Goal: Check status: Check status

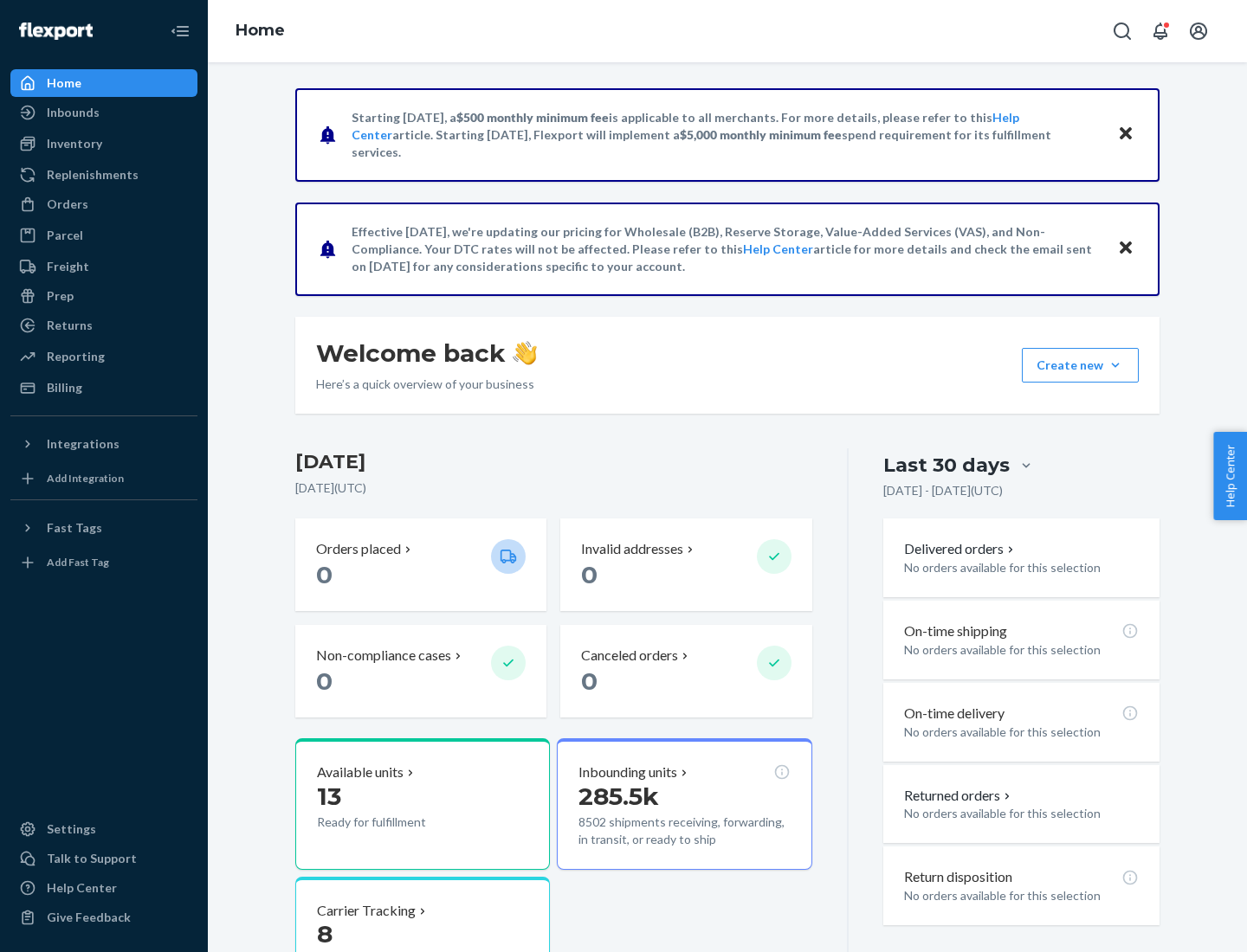
click at [1115, 366] on button "Create new Create new inbound Create new order Create new product" at bounding box center [1080, 365] width 117 height 35
click at [72, 113] on div "Inbounds" at bounding box center [73, 112] width 53 height 17
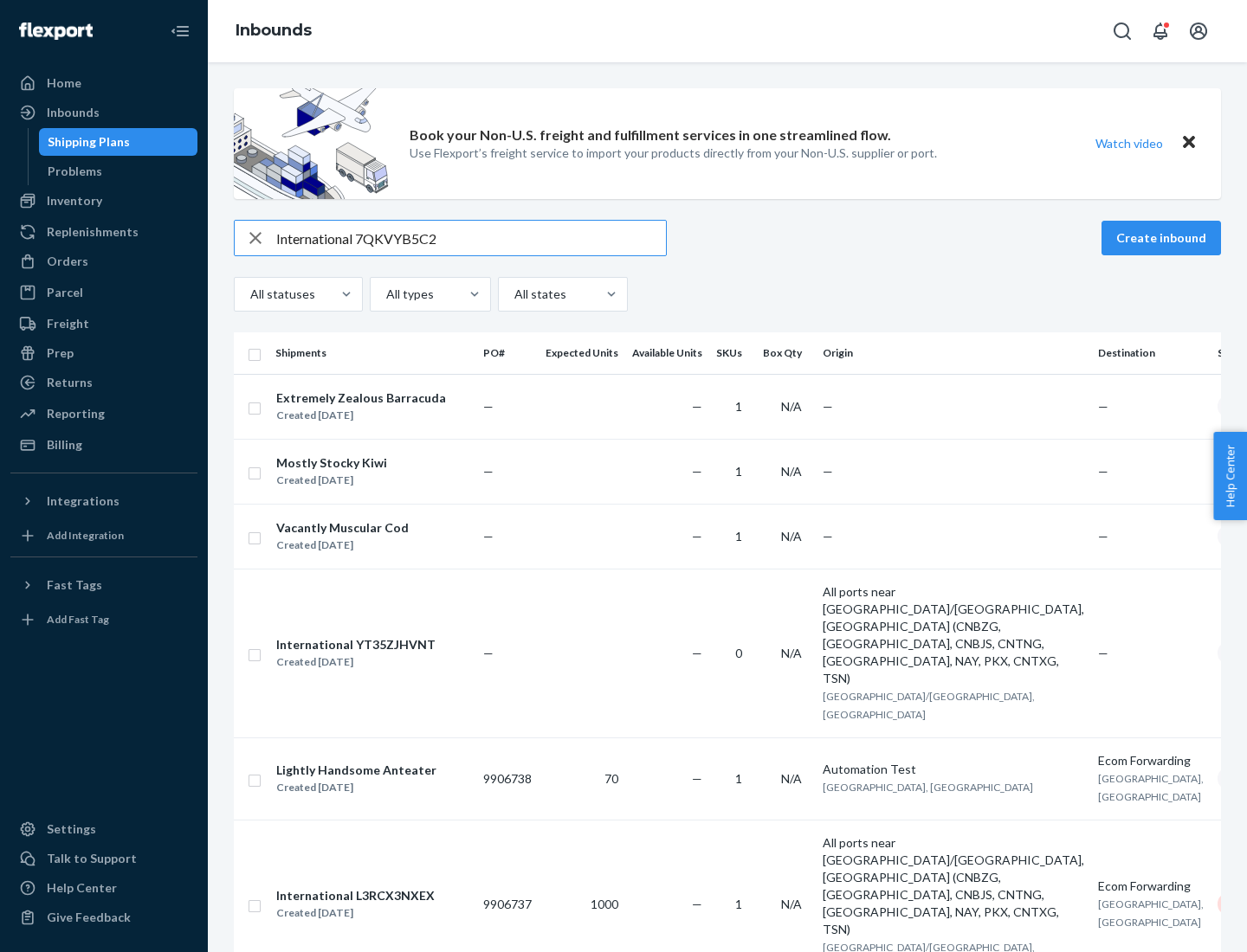
type input "International 7QKVYB5C29"
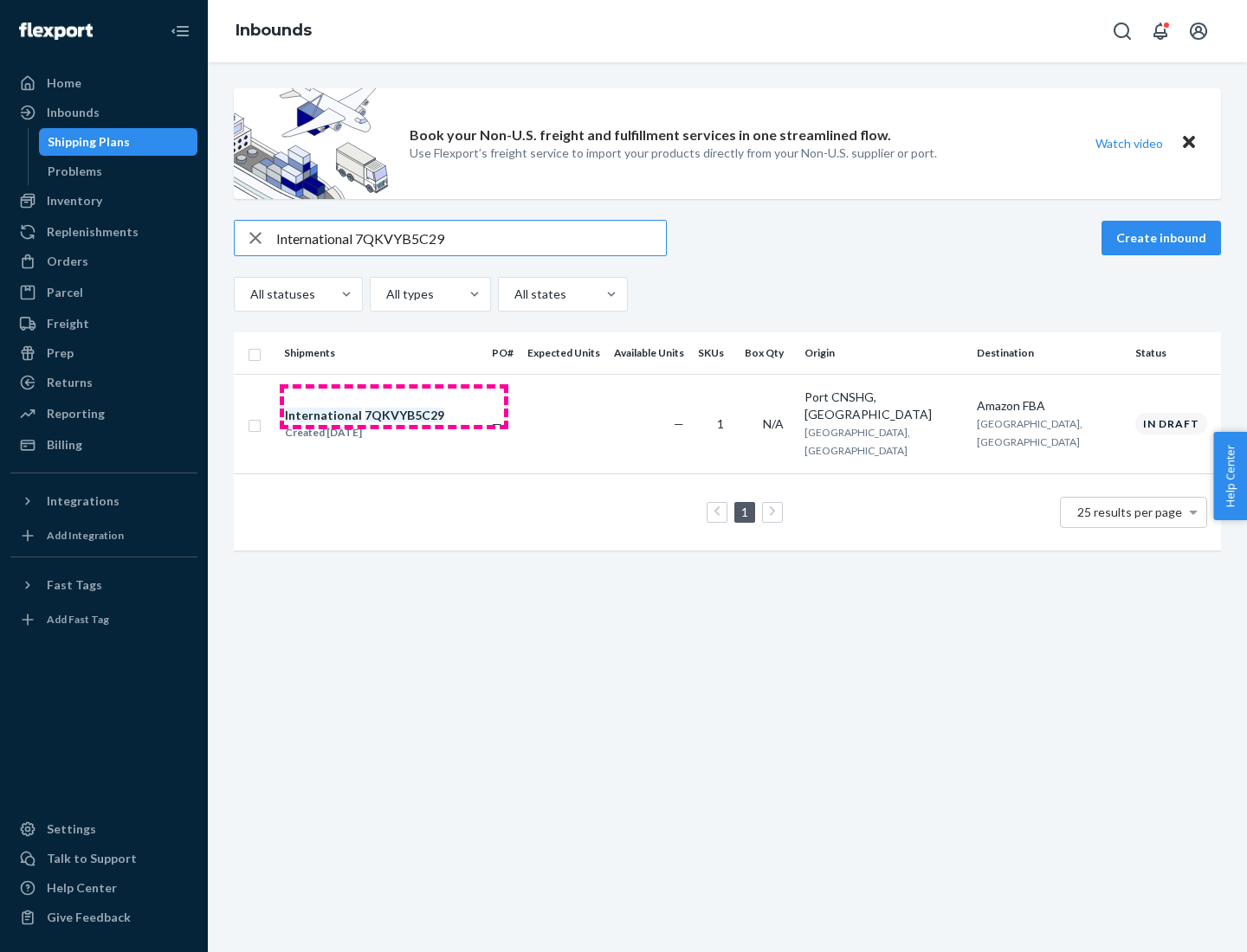
click at [394, 425] on div "Created [DATE]" at bounding box center [364, 433] width 159 height 17
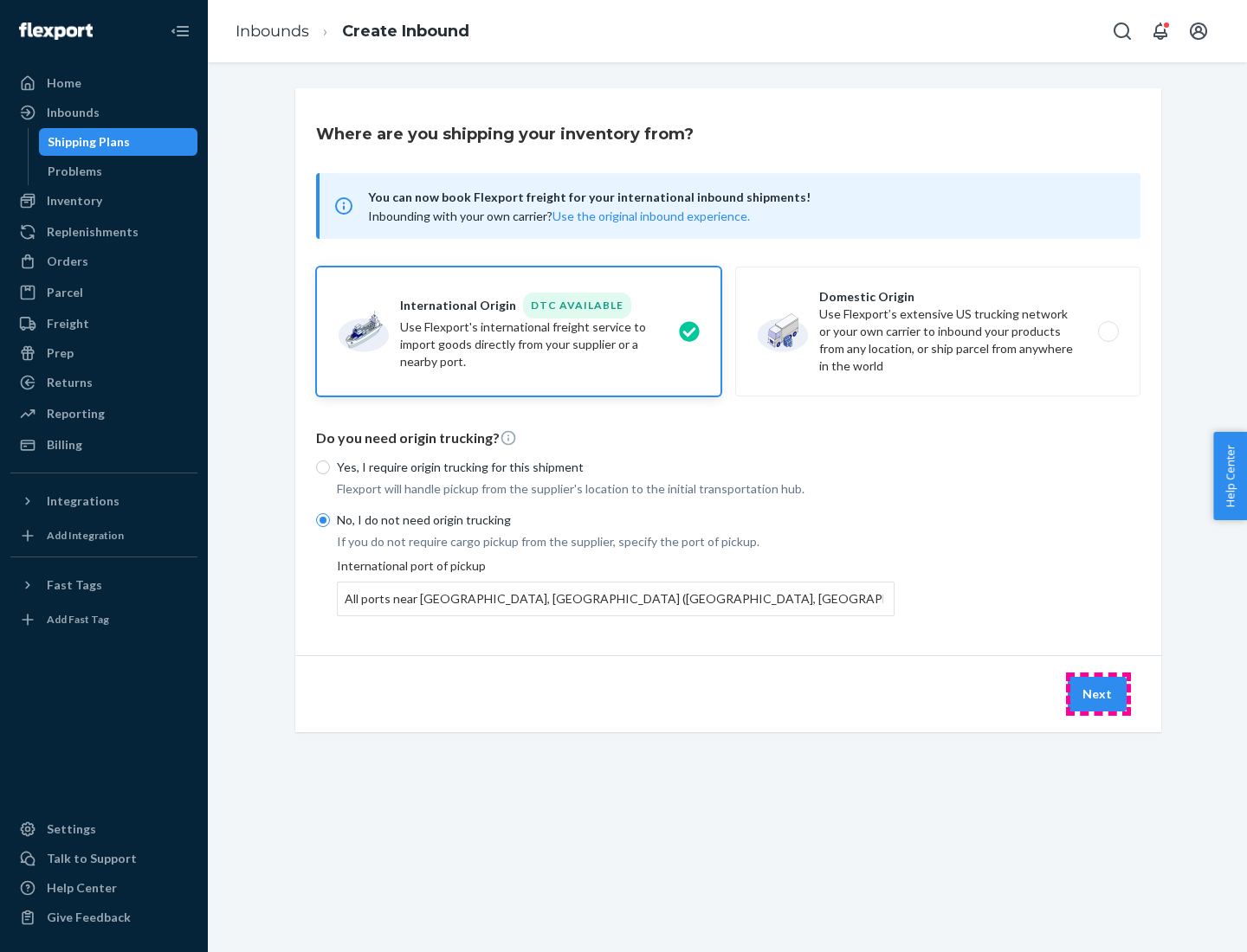
click at [1098, 693] on button "Next" at bounding box center [1096, 694] width 59 height 35
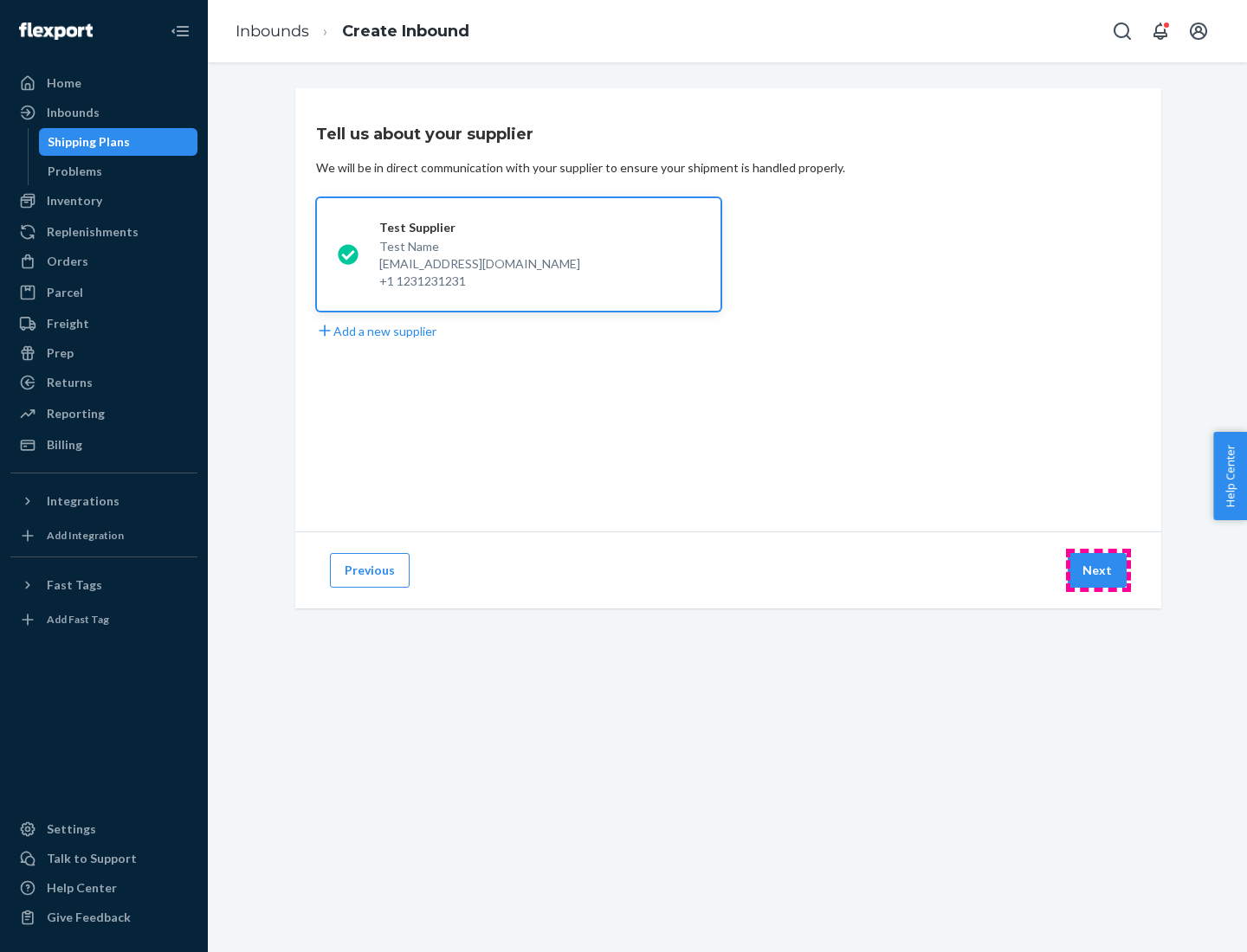
click at [1098, 570] on button "Next" at bounding box center [1096, 570] width 59 height 35
